Goal: Information Seeking & Learning: Learn about a topic

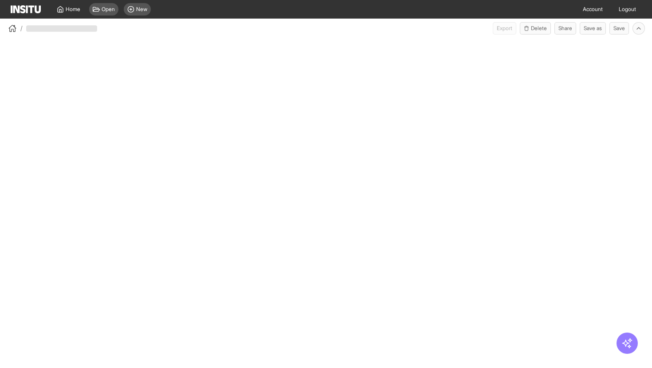
select select "**"
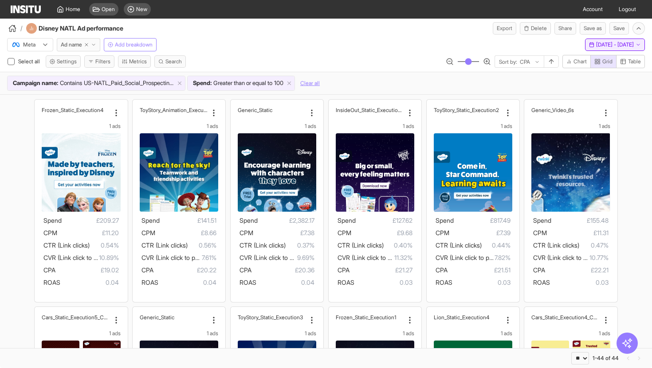
click at [618, 46] on span "[DATE] - [DATE]" at bounding box center [615, 44] width 38 height 7
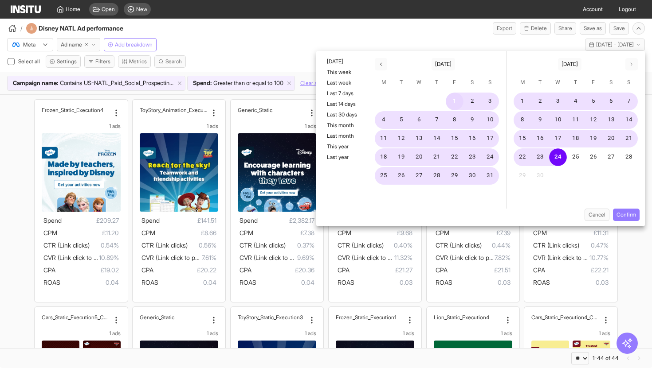
click at [459, 102] on button "1" at bounding box center [454, 102] width 18 height 18
click at [633, 159] on button "28" at bounding box center [629, 157] width 18 height 18
click at [613, 160] on button "27" at bounding box center [611, 157] width 18 height 18
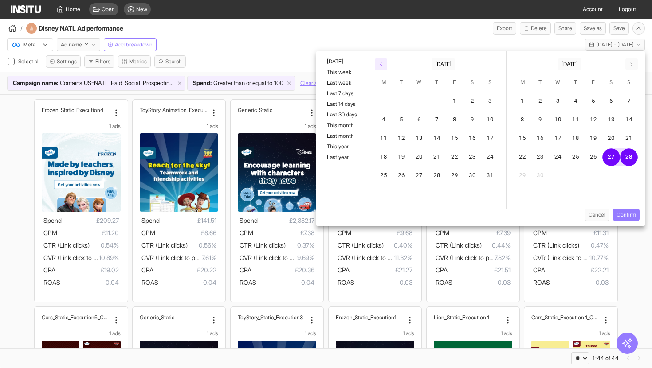
click at [381, 65] on polyline "button" at bounding box center [380, 64] width 1 height 3
click at [404, 100] on button "1" at bounding box center [401, 102] width 18 height 18
click at [629, 63] on icon "button" at bounding box center [631, 64] width 5 height 5
click at [616, 162] on button "27" at bounding box center [611, 157] width 18 height 18
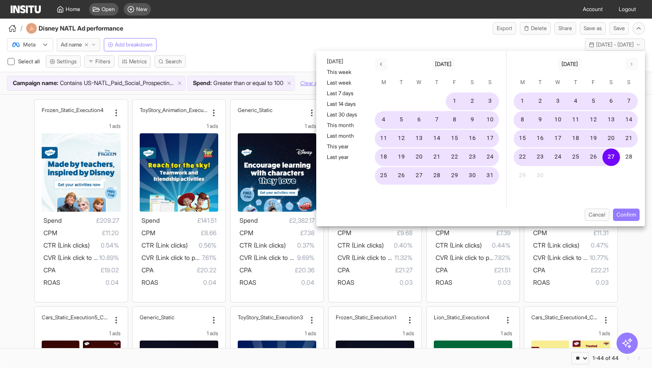
click at [633, 223] on div "Cancel Confirm" at bounding box center [480, 218] width 328 height 18
click at [630, 216] on button "Confirm" at bounding box center [626, 215] width 27 height 12
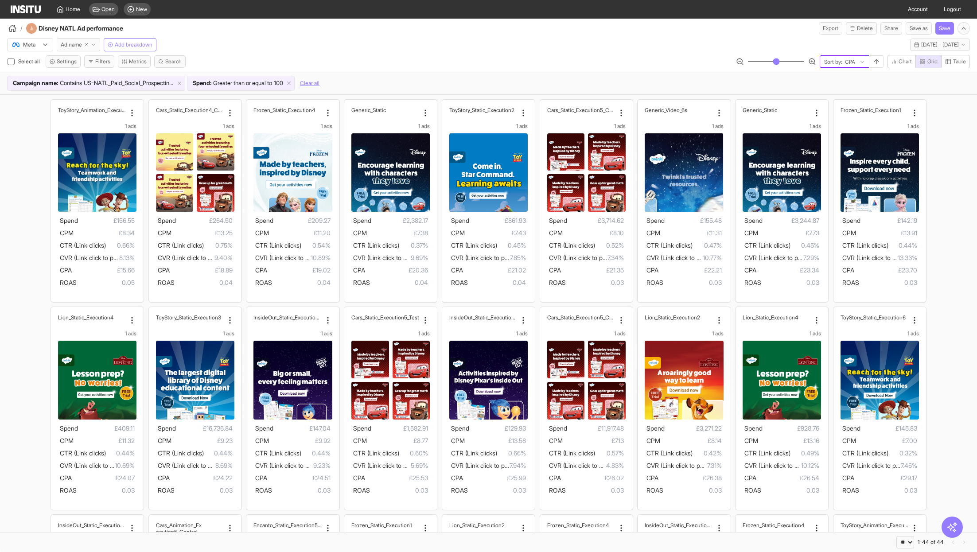
click at [651, 60] on div at bounding box center [850, 62] width 12 height 9
click at [651, 160] on span "Spend" at bounding box center [843, 158] width 39 height 8
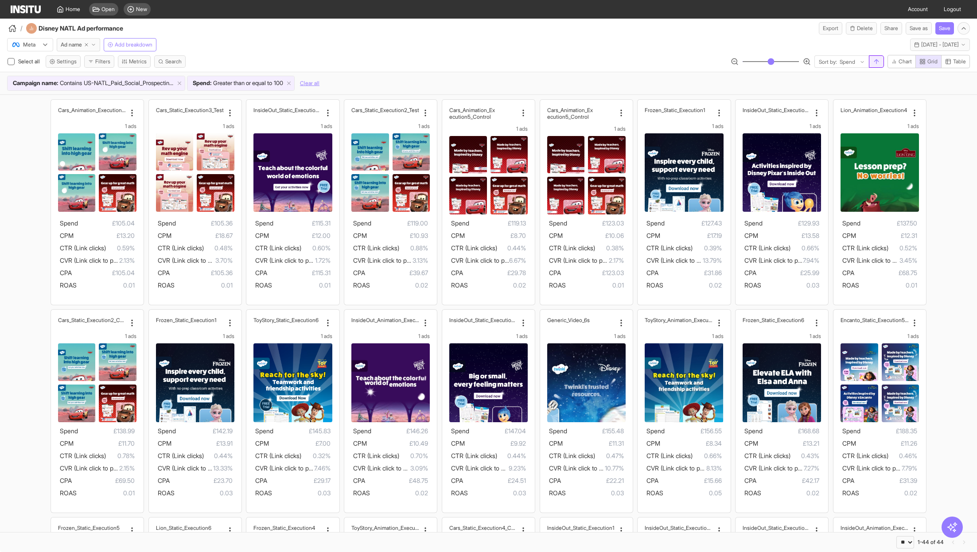
click at [651, 58] on icon "button" at bounding box center [876, 61] width 7 height 7
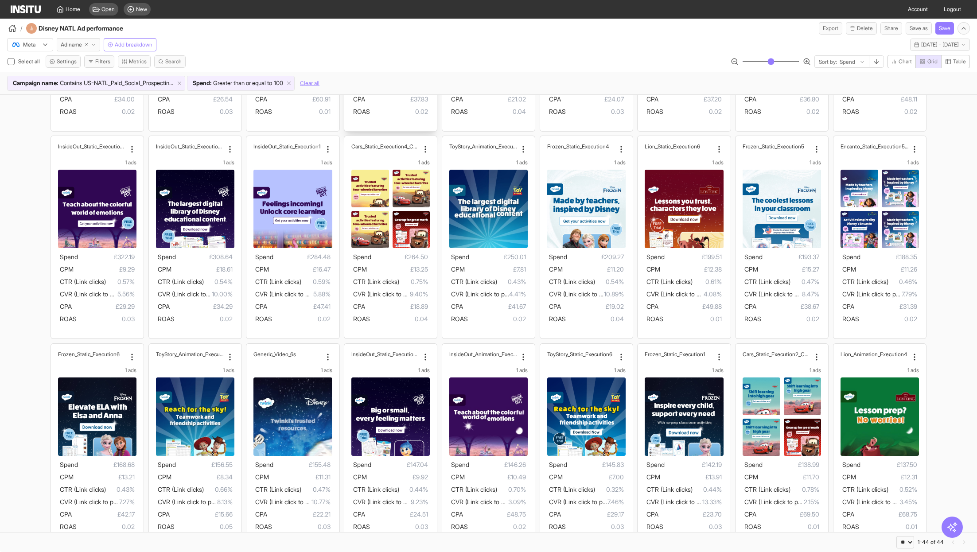
scroll to position [383, 0]
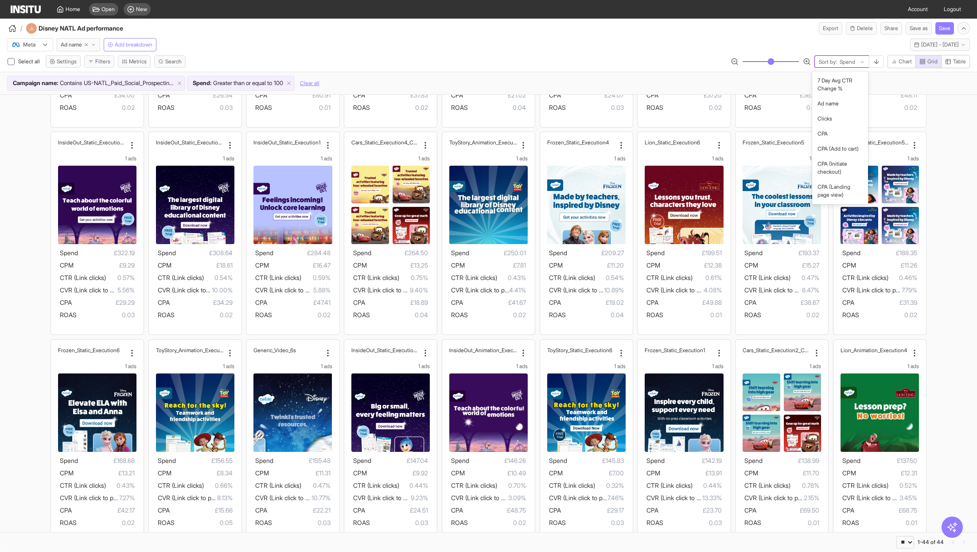
click at [651, 63] on div "Sort by: Spend" at bounding box center [842, 62] width 54 height 12
click at [651, 121] on span "CPA" at bounding box center [840, 123] width 45 height 8
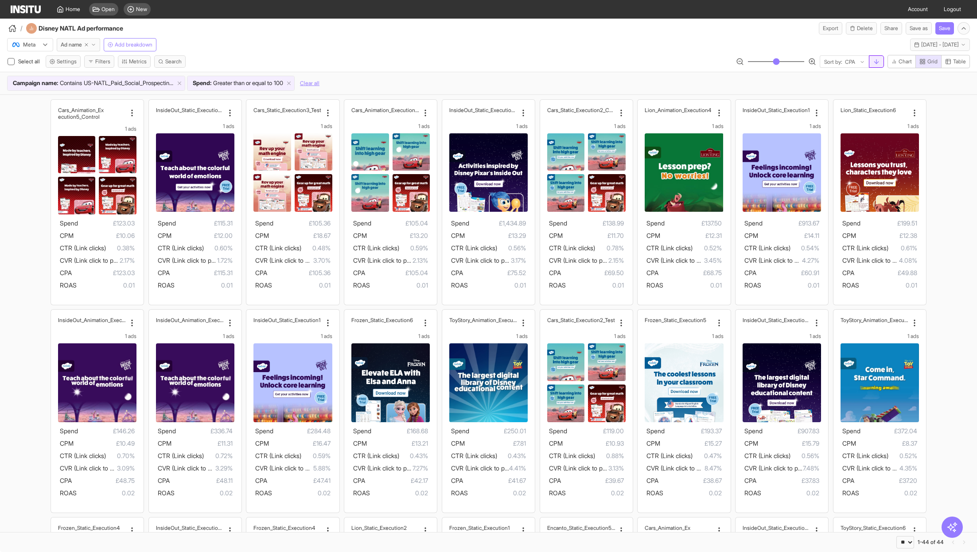
click at [651, 62] on icon "button" at bounding box center [876, 61] width 7 height 7
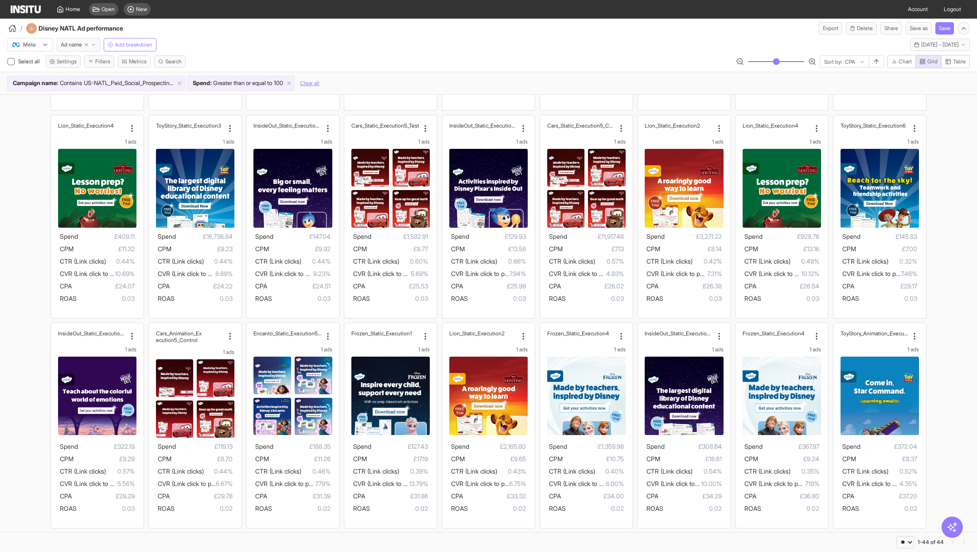
scroll to position [193, 0]
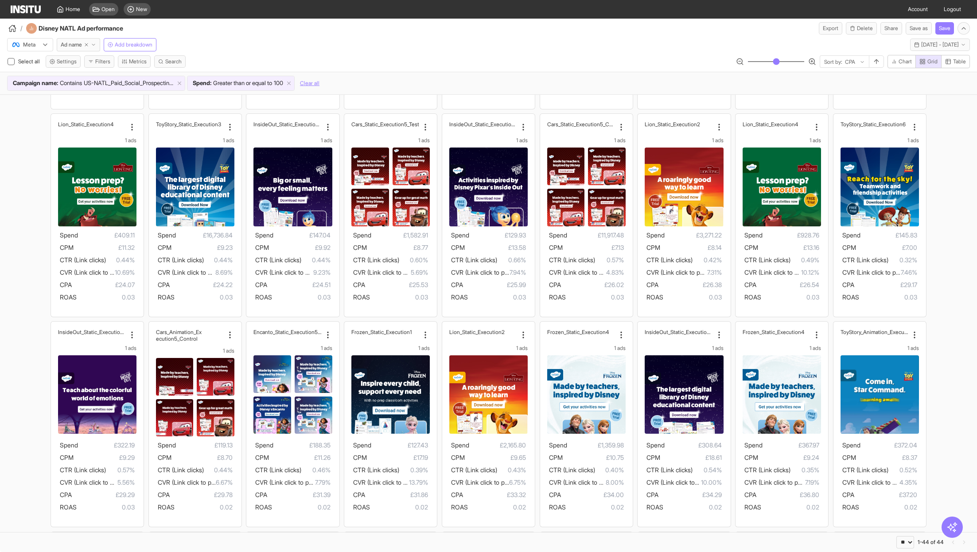
click at [10, 368] on div "ToyStory_Animation_Execution6 1 ads Spend £156.55 CPM £8.34 CTR (Link clicks) 0…" at bounding box center [488, 431] width 977 height 1059
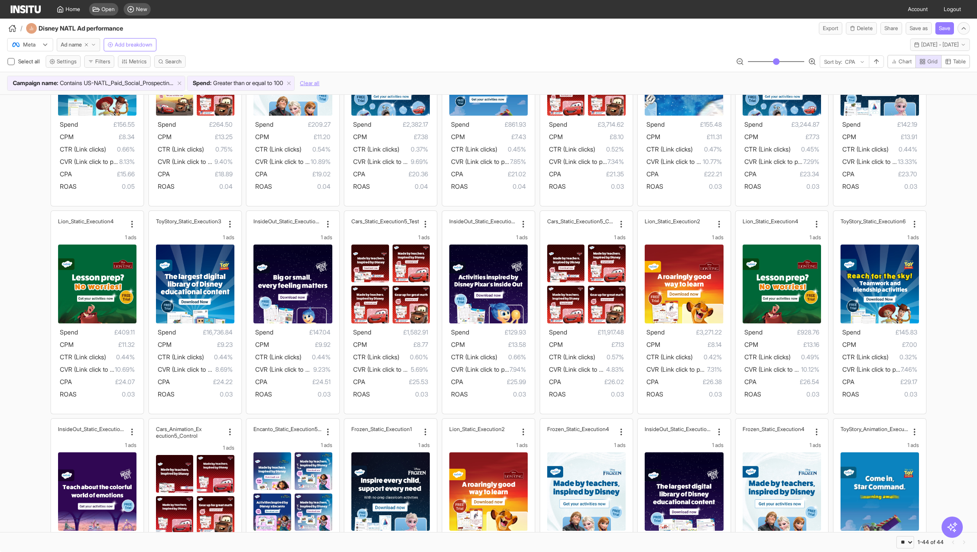
scroll to position [0, 0]
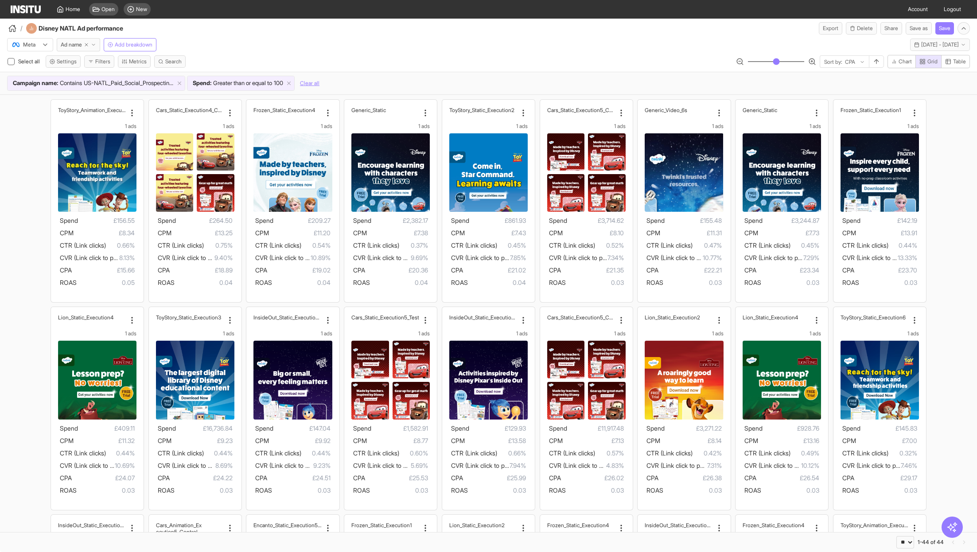
drag, startPoint x: 153, startPoint y: 81, endPoint x: 177, endPoint y: 60, distance: 31.8
click at [164, 61] on div "Select all Settings Filters Metrics Search option CPA, selected. Sort by: CPA C…" at bounding box center [488, 74] width 977 height 39
click at [177, 60] on span "Search" at bounding box center [173, 61] width 16 height 7
type input "****"
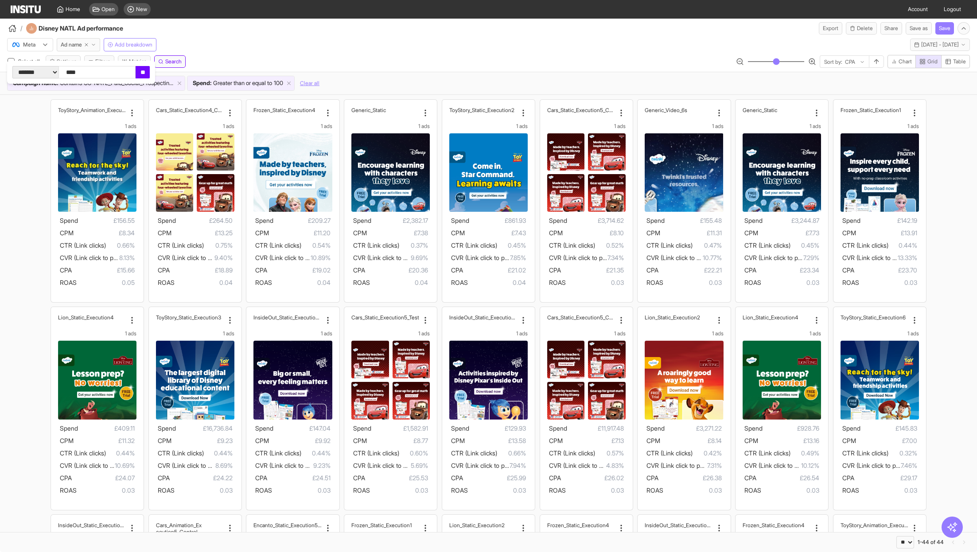
click input "**" at bounding box center [143, 72] width 14 height 12
